Goal: Task Accomplishment & Management: Use online tool/utility

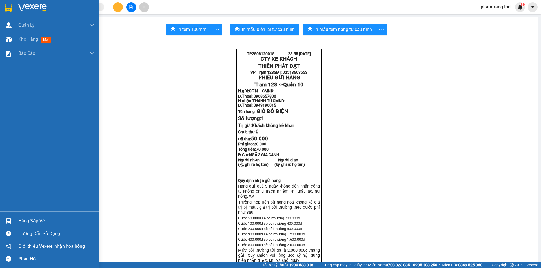
click at [23, 223] on div "Hàng sắp về" at bounding box center [56, 221] width 76 height 8
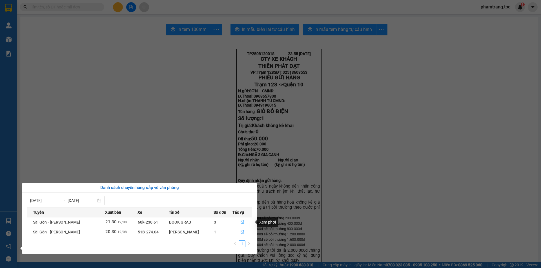
click at [241, 223] on icon "file-done" at bounding box center [242, 222] width 4 height 4
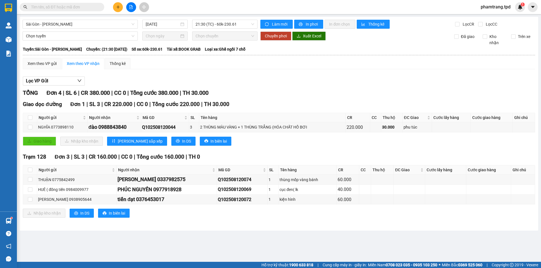
click at [52, 9] on input "text" at bounding box center [64, 7] width 66 height 6
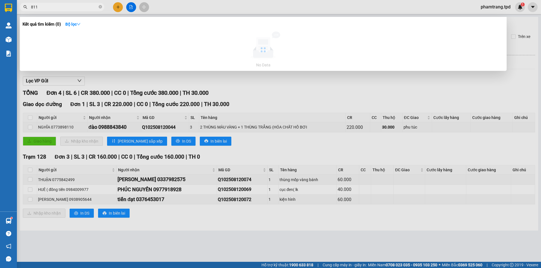
type input "811"
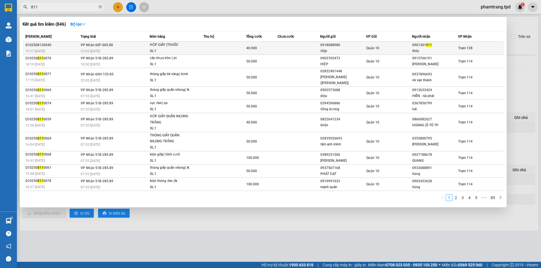
click at [381, 45] on td "Quận 10" at bounding box center [389, 48] width 46 height 13
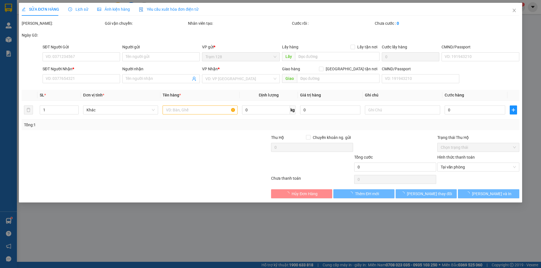
type input "0918088980"
type input "điệp"
type input "0901301811"
type input "thủy"
type input "40.000"
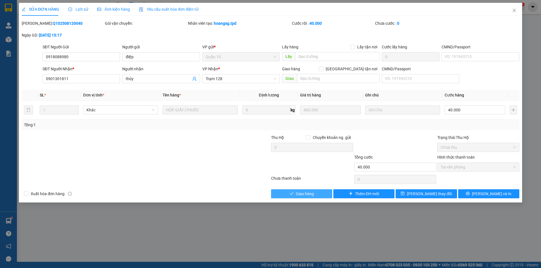
click at [315, 196] on button "Giao hàng" at bounding box center [301, 194] width 61 height 9
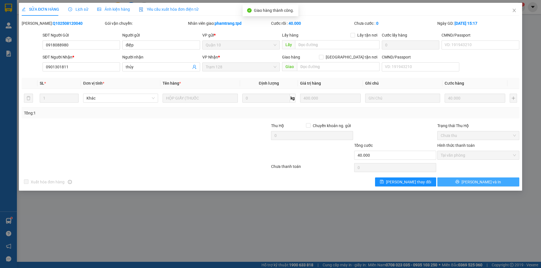
click at [466, 185] on button "[PERSON_NAME] và In" at bounding box center [478, 182] width 82 height 9
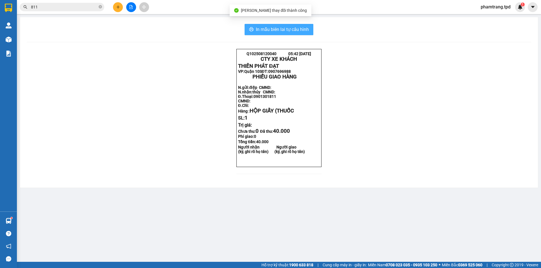
click at [311, 28] on button "In mẫu biên lai tự cấu hình" at bounding box center [279, 29] width 69 height 11
